Goal: Task Accomplishment & Management: Manage account settings

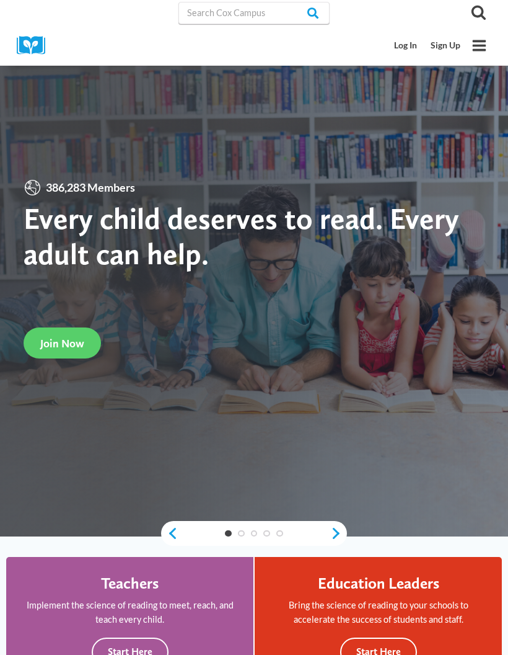
click at [403, 50] on link "Log In" at bounding box center [406, 45] width 37 height 23
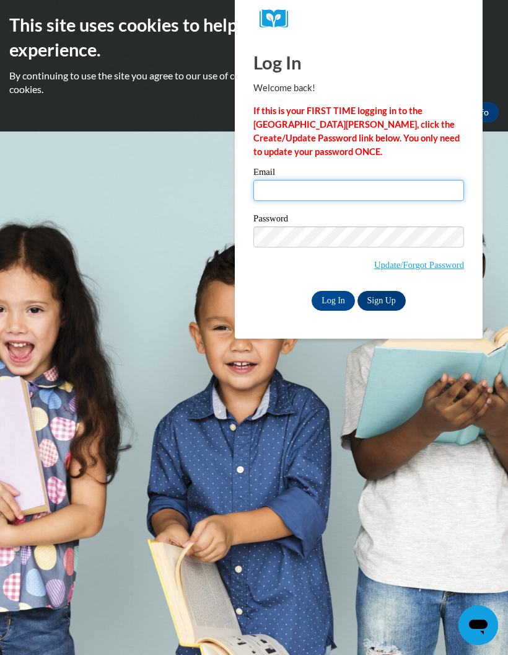
click at [420, 183] on input "Email" at bounding box center [359, 190] width 211 height 21
type input "[EMAIL_ADDRESS][DOMAIN_NAME]"
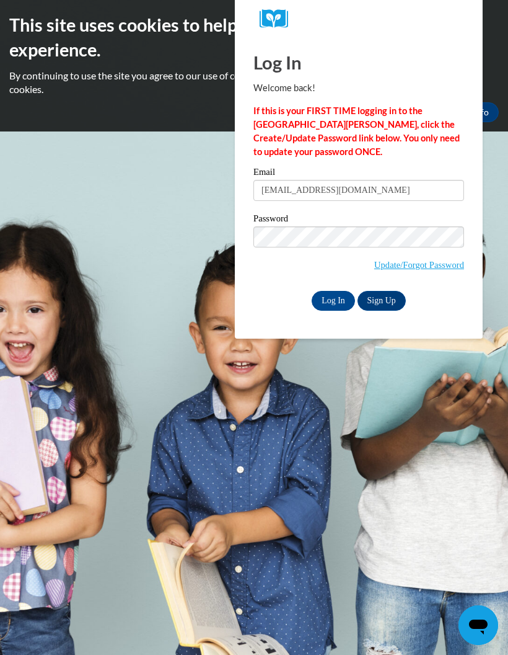
click at [332, 304] on input "Log In" at bounding box center [333, 301] width 43 height 20
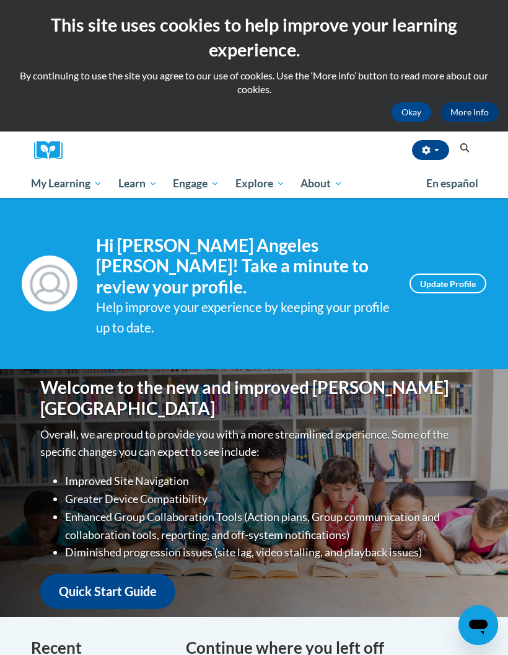
click at [0, 0] on span "Early Care and Learning" at bounding box center [0, 0] width 0 height 0
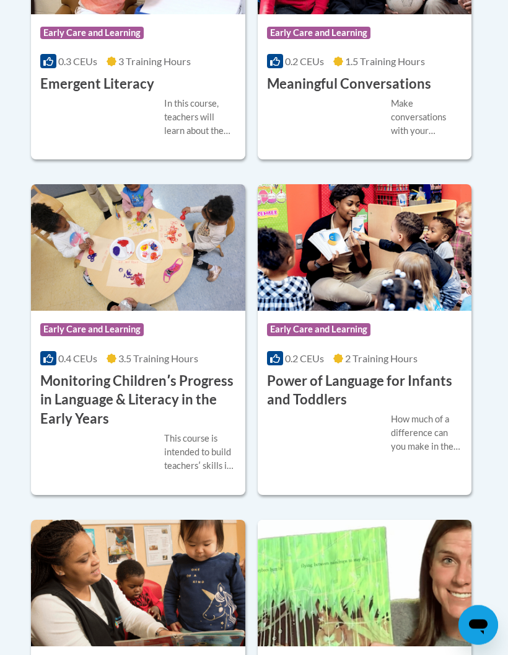
scroll to position [1677, 0]
